Goal: Transaction & Acquisition: Book appointment/travel/reservation

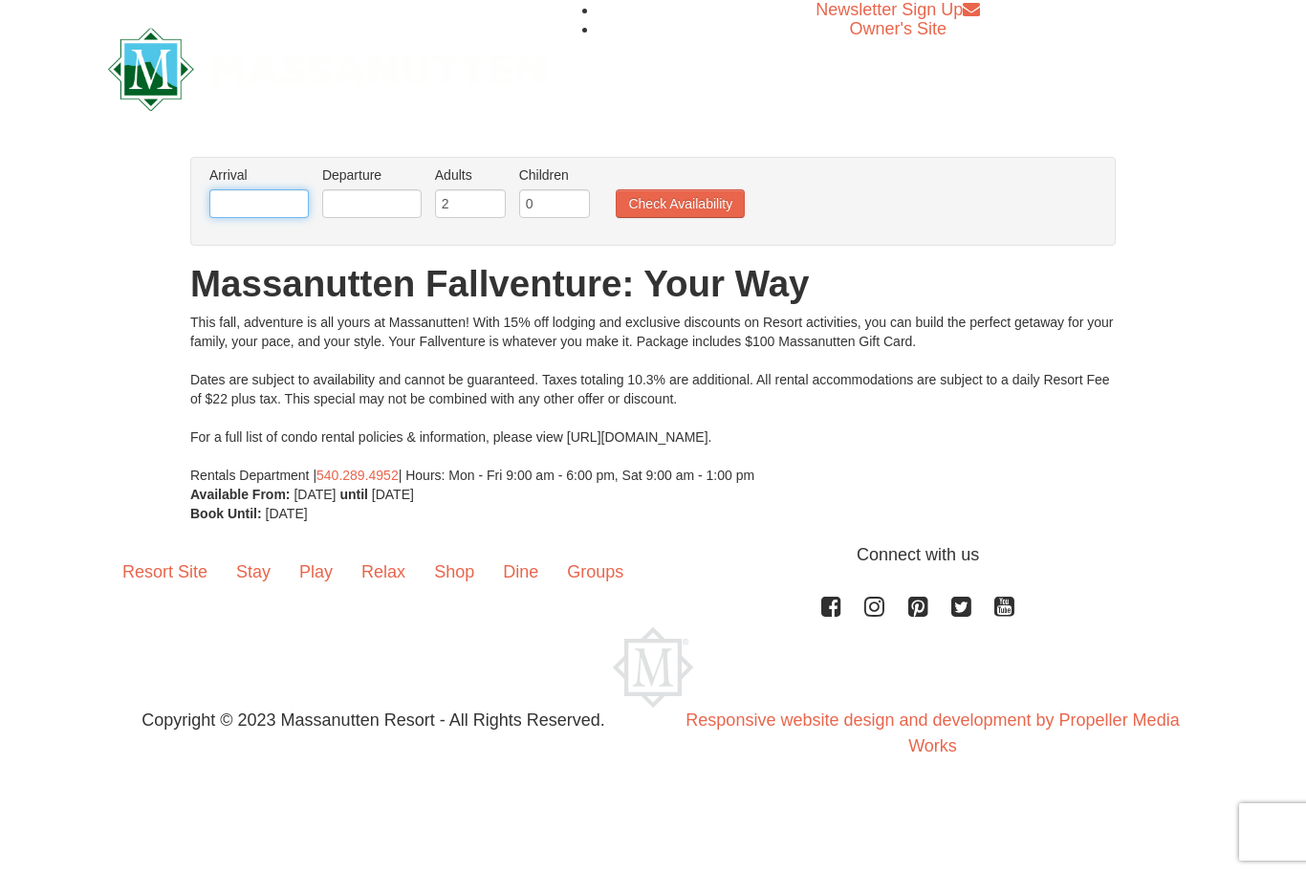
click at [268, 207] on input "text" at bounding box center [258, 203] width 99 height 29
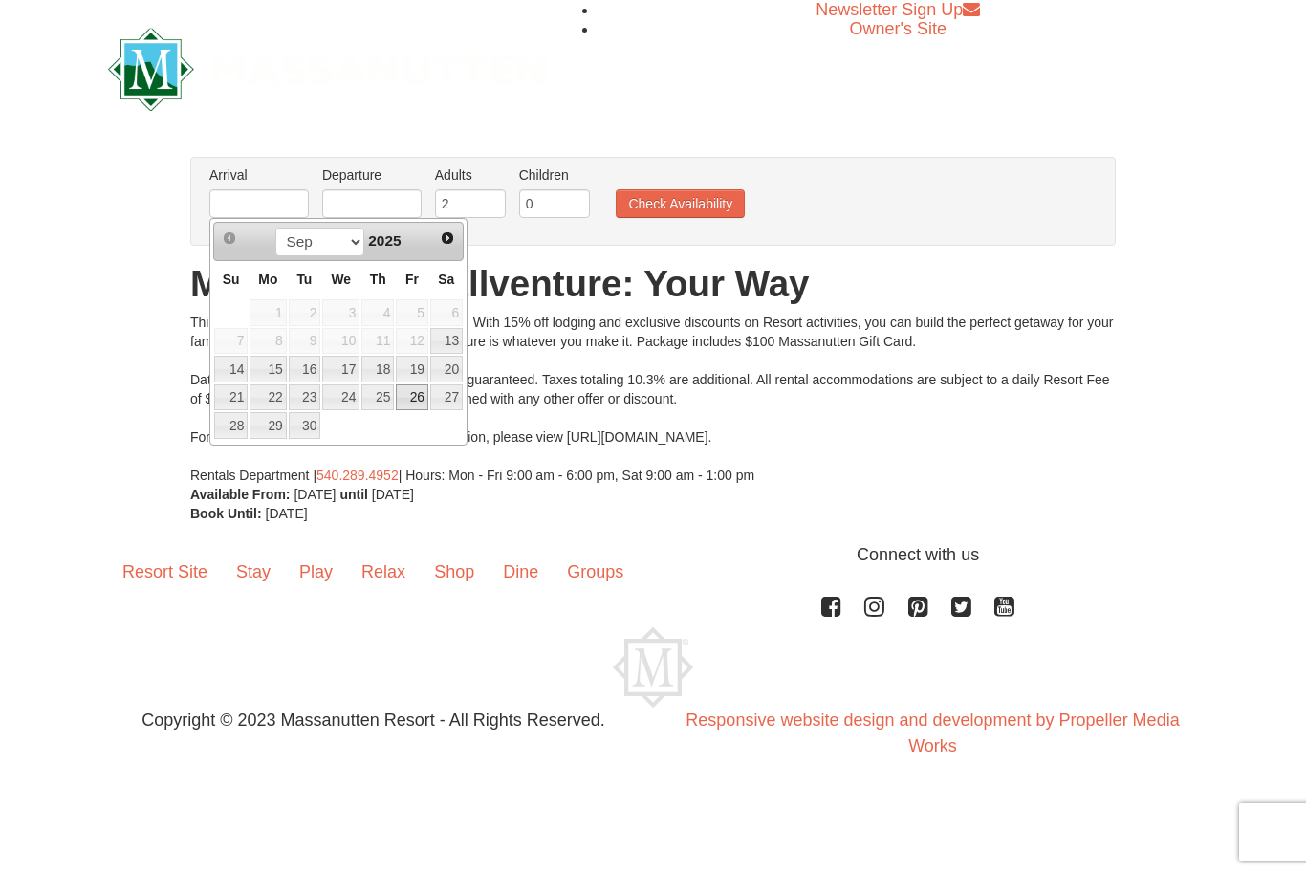
click at [416, 404] on link "26" at bounding box center [412, 397] width 33 height 27
type input "[DATE]"
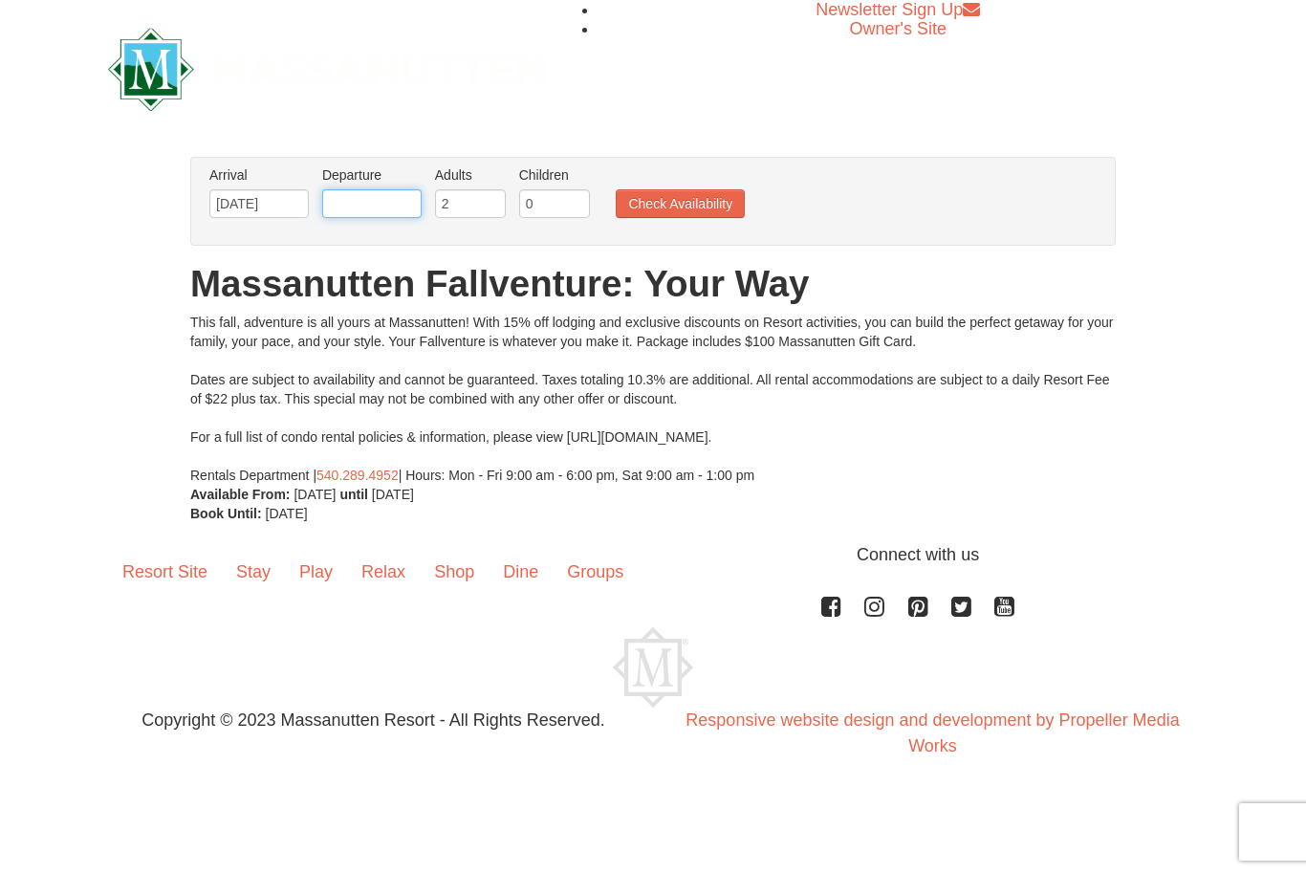
click at [374, 197] on input "text" at bounding box center [371, 203] width 99 height 29
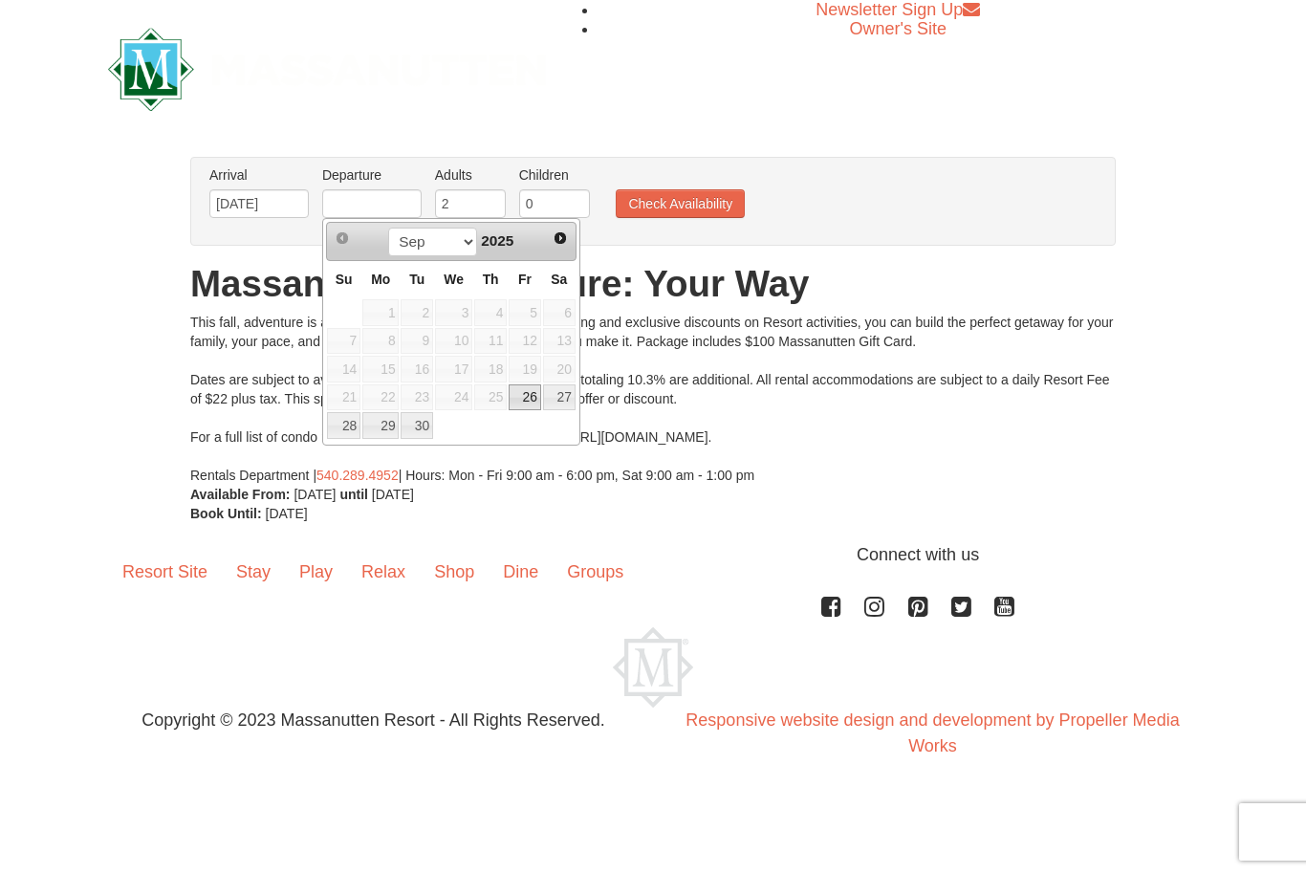
click at [348, 430] on link "28" at bounding box center [343, 425] width 33 height 27
type input "[DATE]"
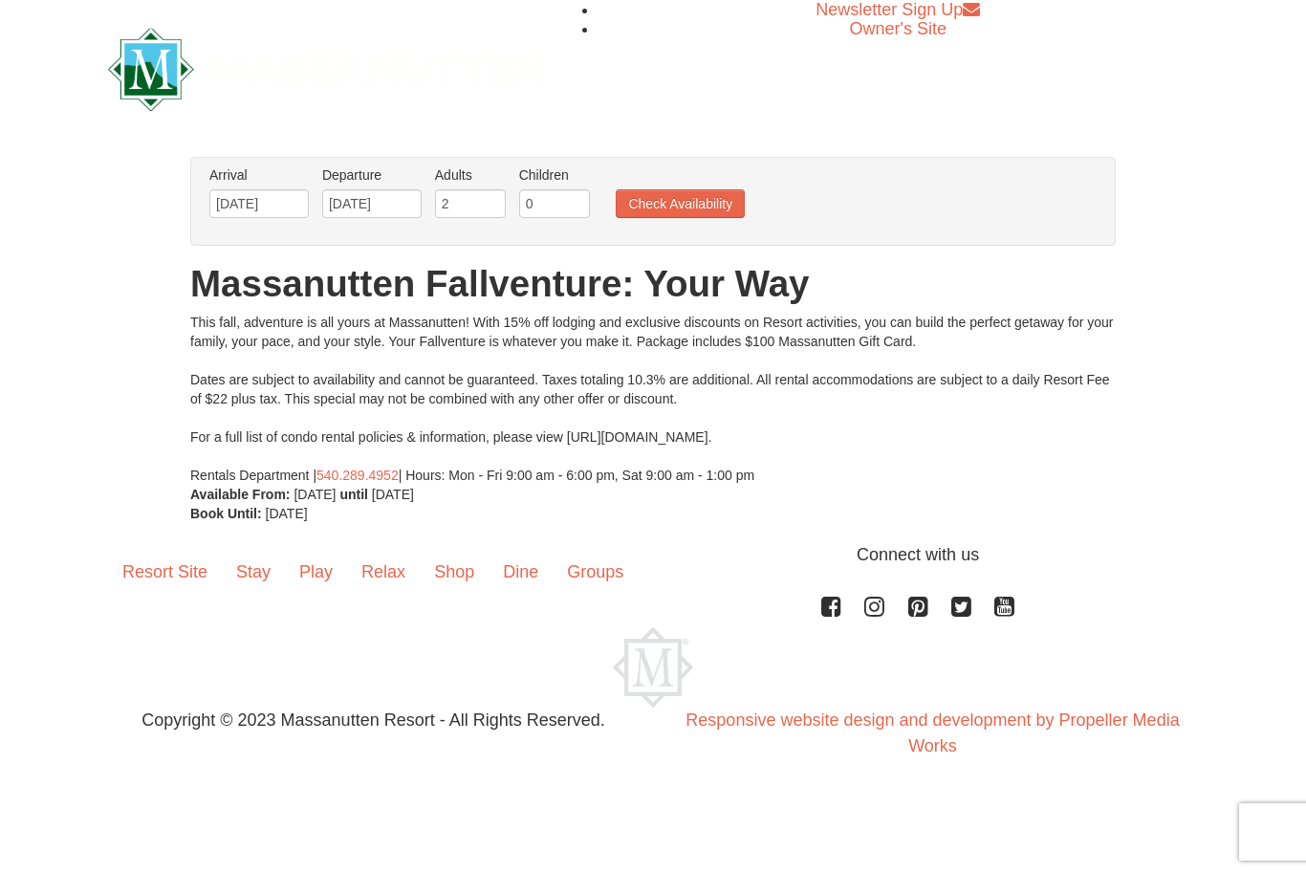
click at [685, 194] on button "Check Availability" at bounding box center [680, 203] width 129 height 29
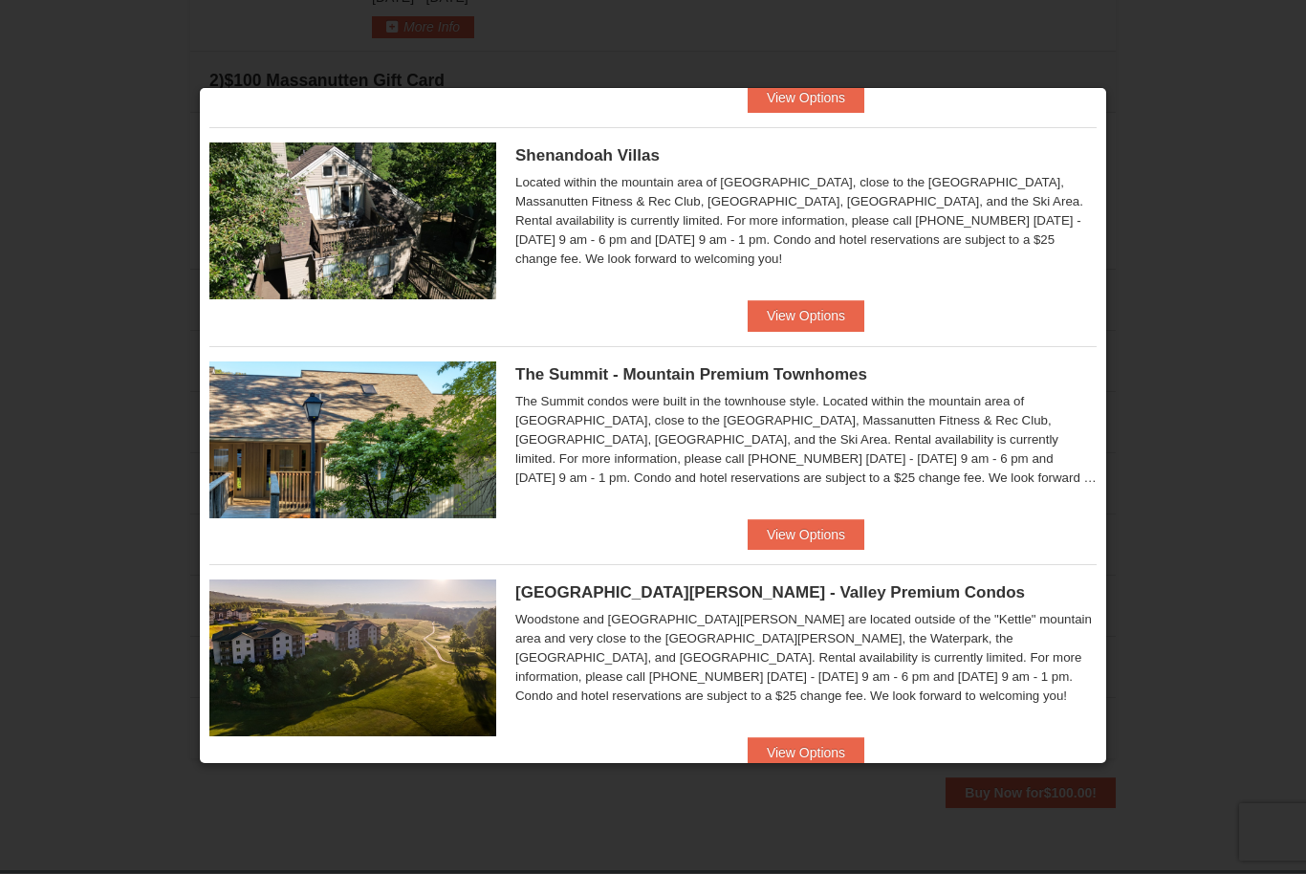
scroll to position [446, 0]
click at [812, 747] on button "View Options" at bounding box center [806, 753] width 117 height 31
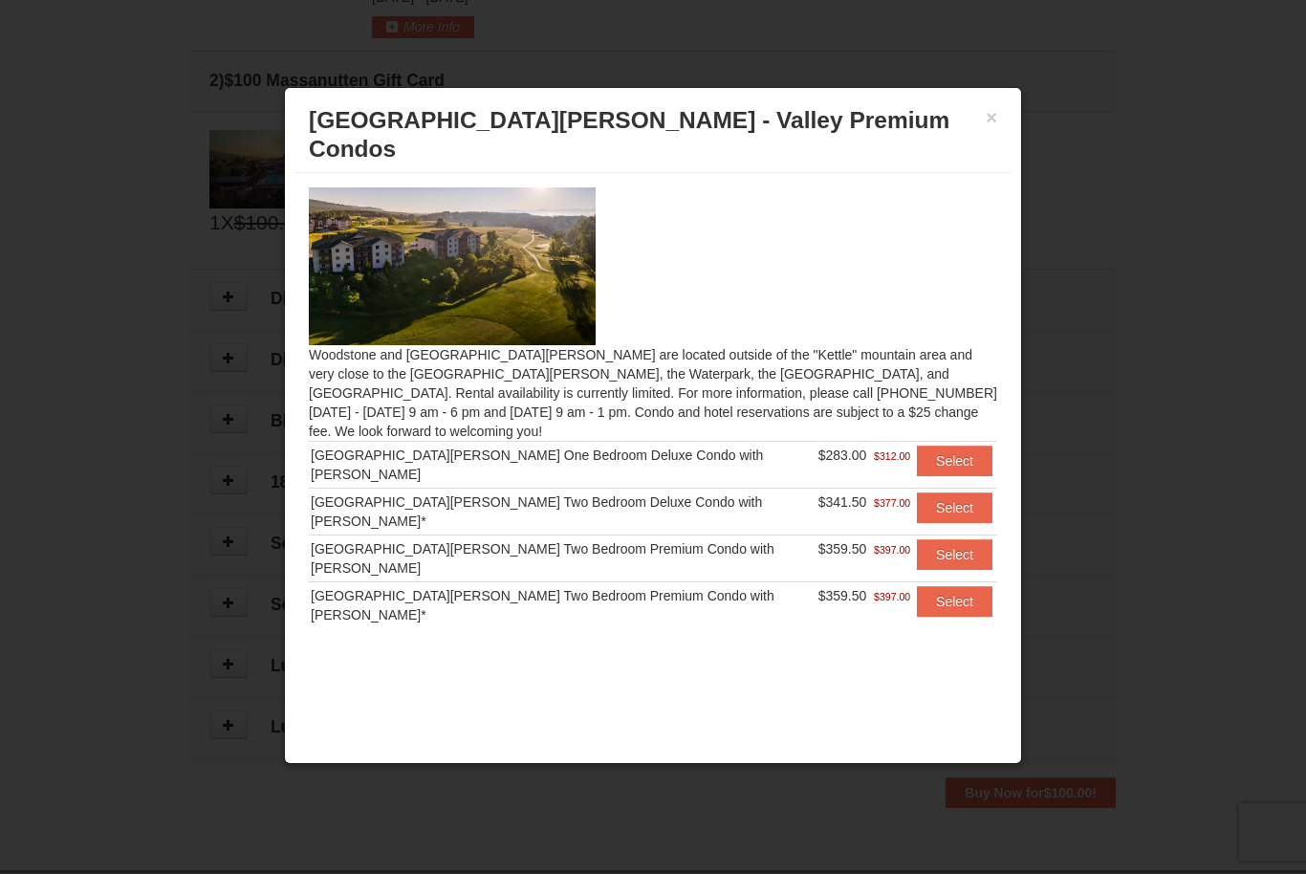
click at [941, 492] on button "Select" at bounding box center [955, 507] width 76 height 31
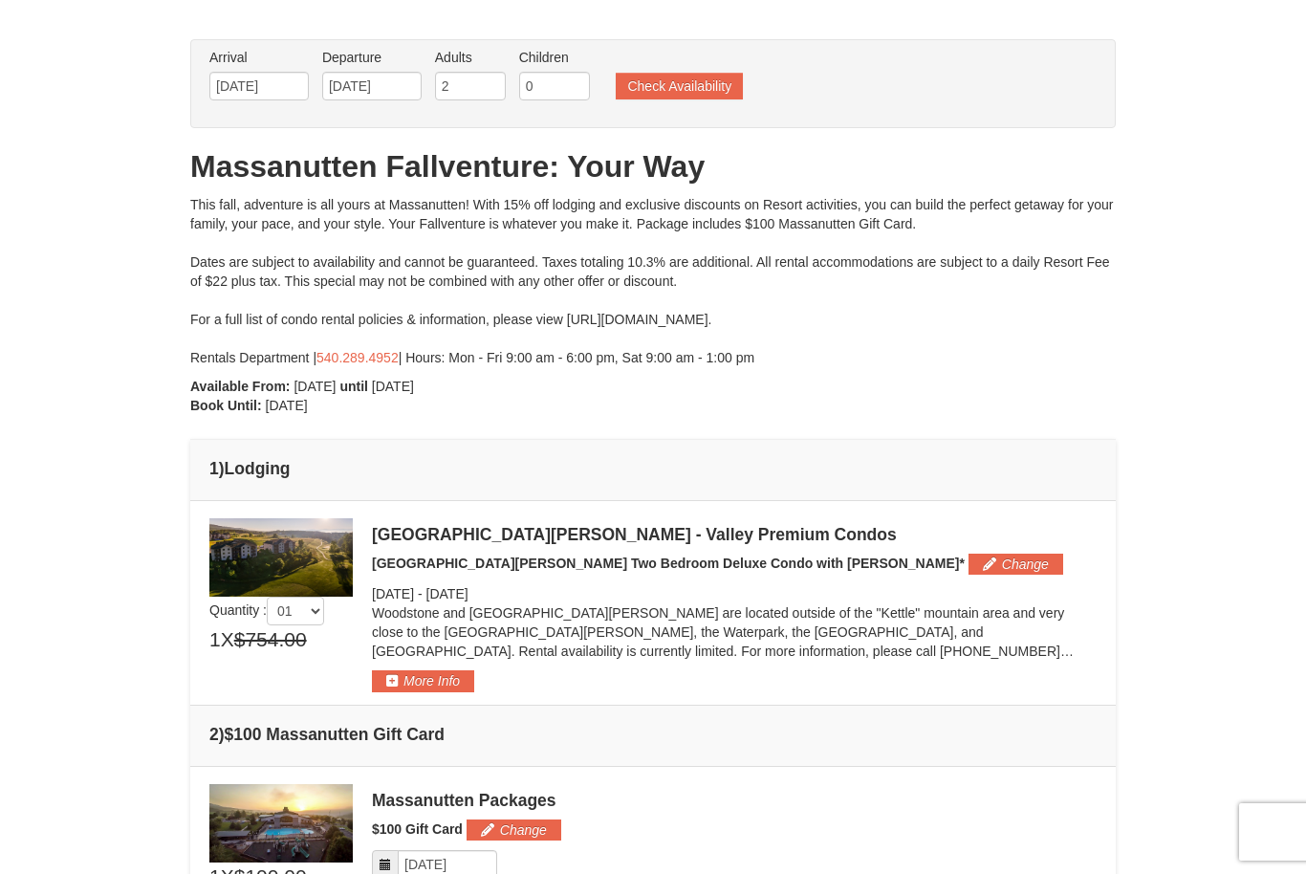
scroll to position [0, 0]
